Goal: Task Accomplishment & Management: Manage account settings

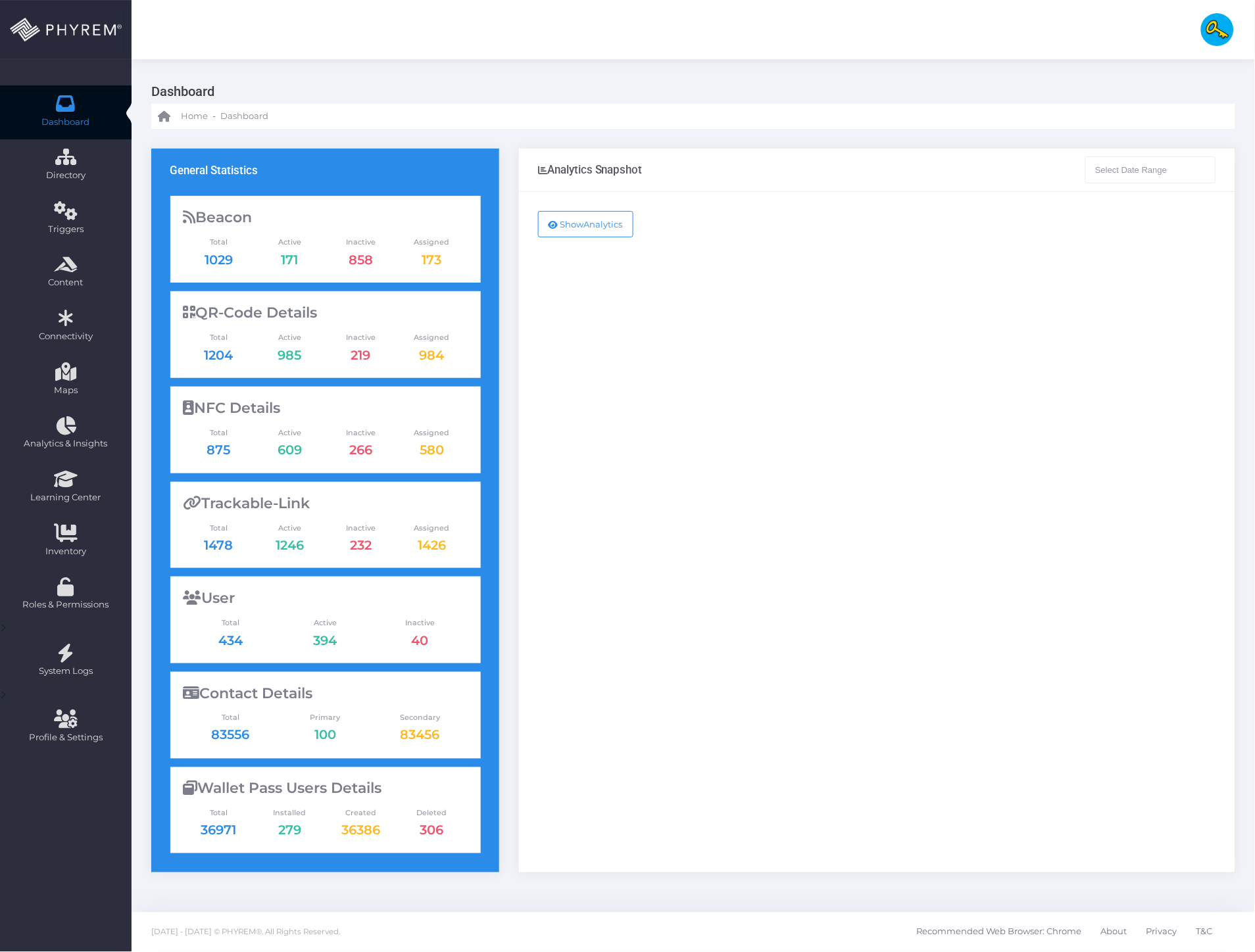
type input "15-07-2025 - 15-08-2025"
click at [916, 321] on div "Show Analytics" at bounding box center [877, 535] width 717 height 686
drag, startPoint x: 643, startPoint y: 316, endPoint x: 548, endPoint y: 292, distance: 98.0
click at [641, 316] on div "Show Analytics" at bounding box center [877, 535] width 717 height 686
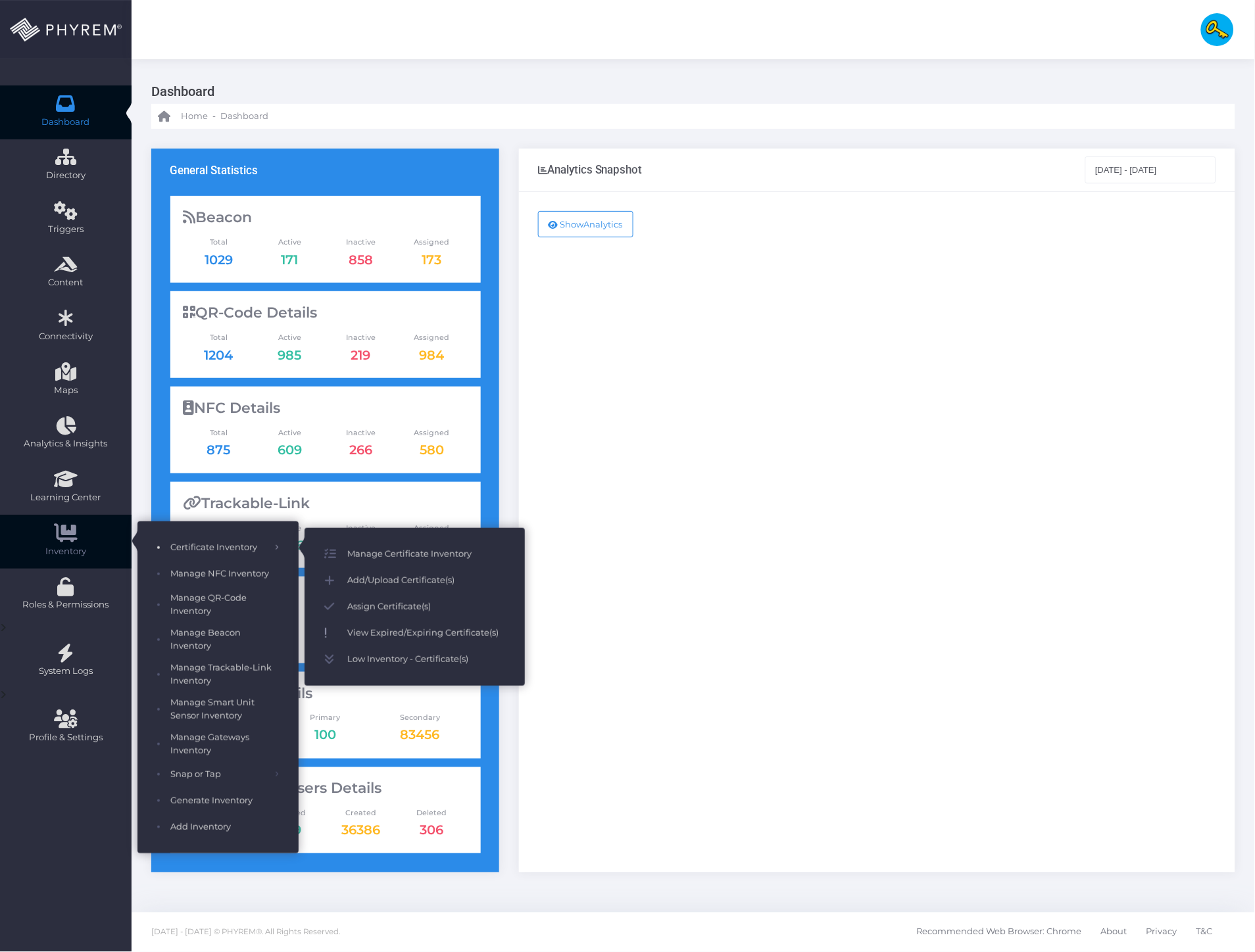
click at [401, 631] on span "View Expired/Expiring Certificate(s)" at bounding box center [426, 633] width 158 height 17
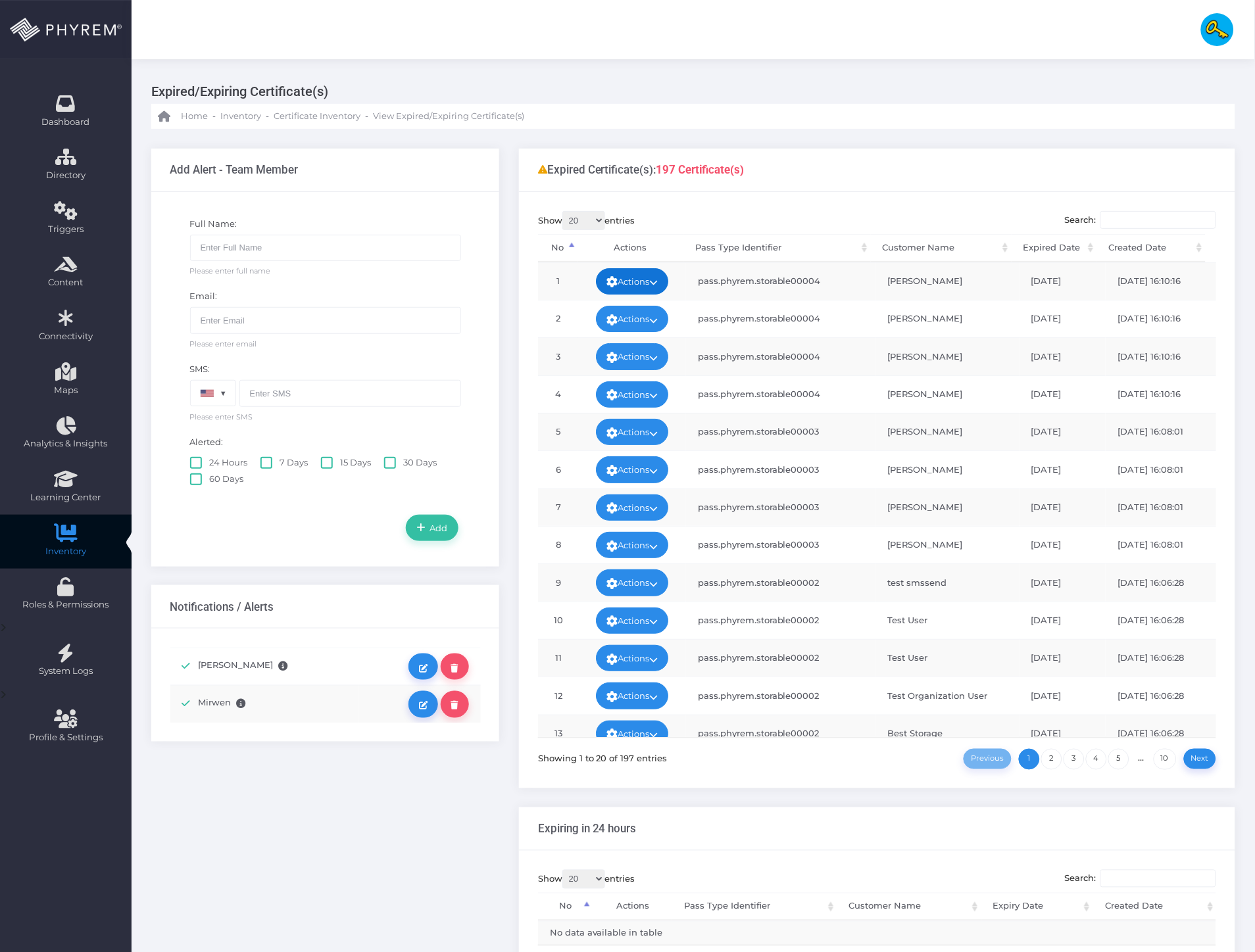
click at [601, 271] on link "Actions" at bounding box center [631, 281] width 72 height 26
click at [617, 313] on link "Edit" at bounding box center [629, 309] width 85 height 25
click at [352, 554] on div "Full Name: Please enter full name Email: Please enter email SMS: 1 (United Stat…" at bounding box center [325, 379] width 348 height 375
click at [329, 397] on input "text" at bounding box center [350, 393] width 222 height 26
